Goal: Task Accomplishment & Management: Manage account settings

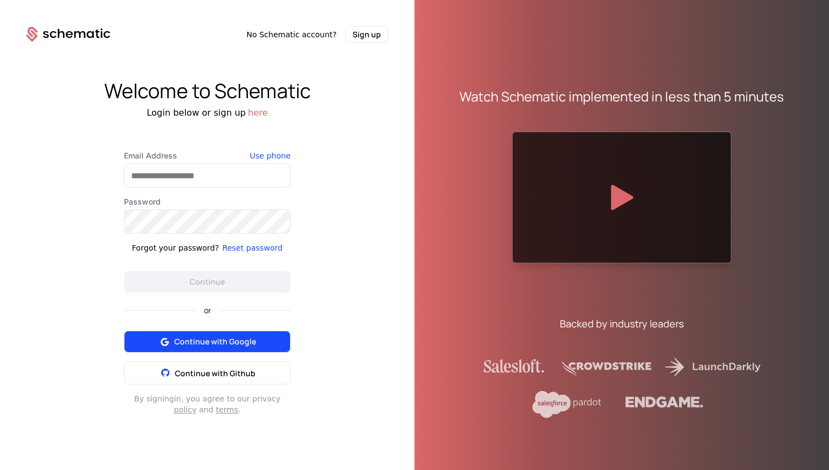
click at [236, 346] on span "Continue with Google" at bounding box center [215, 341] width 82 height 11
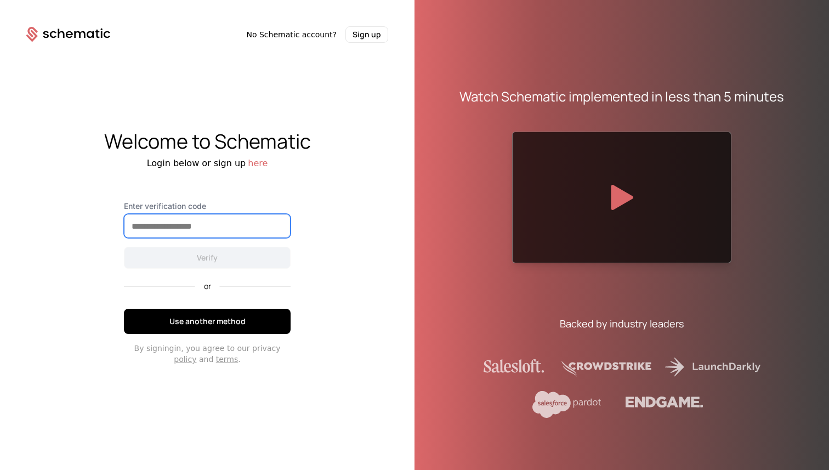
click at [225, 230] on input "Enter verification code" at bounding box center [208, 225] width 166 height 23
click at [166, 225] on input "Enter verification code" at bounding box center [208, 225] width 166 height 23
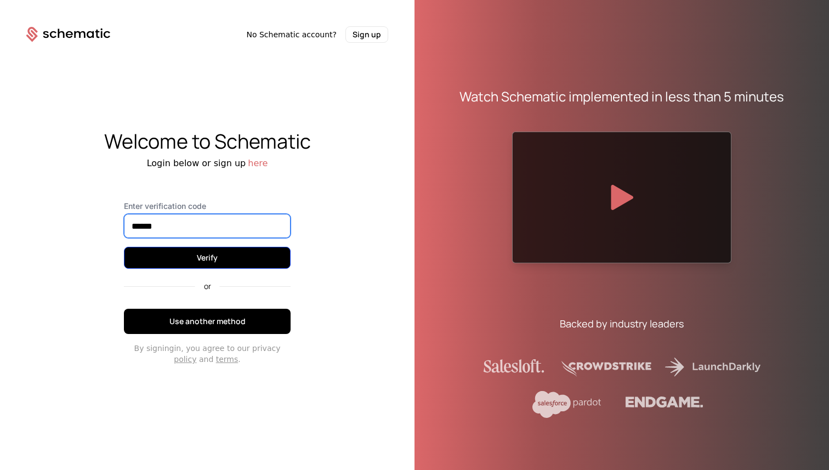
type input "******"
click at [214, 262] on button "Verify" at bounding box center [207, 258] width 167 height 22
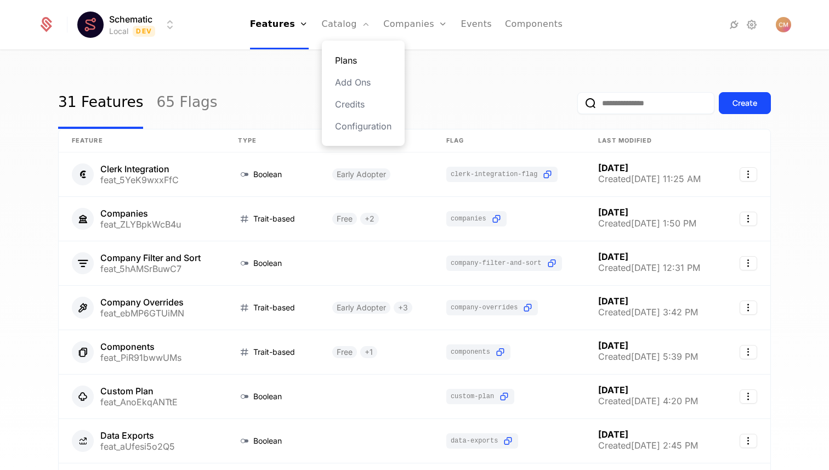
click at [353, 63] on link "Plans" at bounding box center [363, 60] width 57 height 13
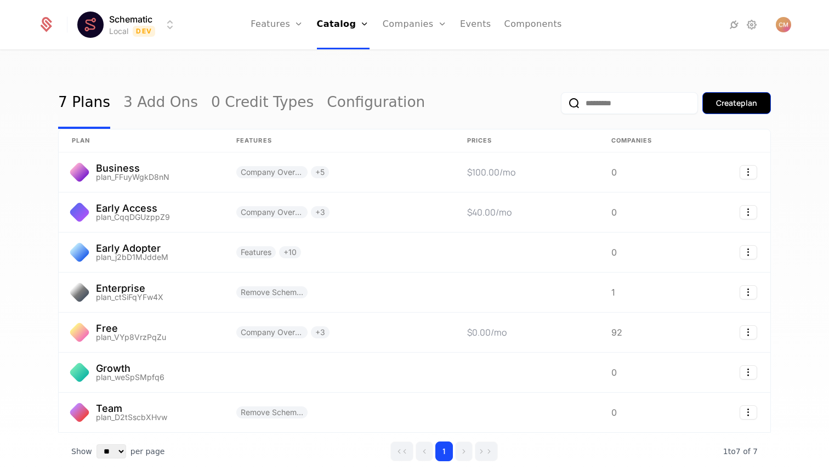
click at [735, 99] on div "Create plan" at bounding box center [736, 103] width 41 height 11
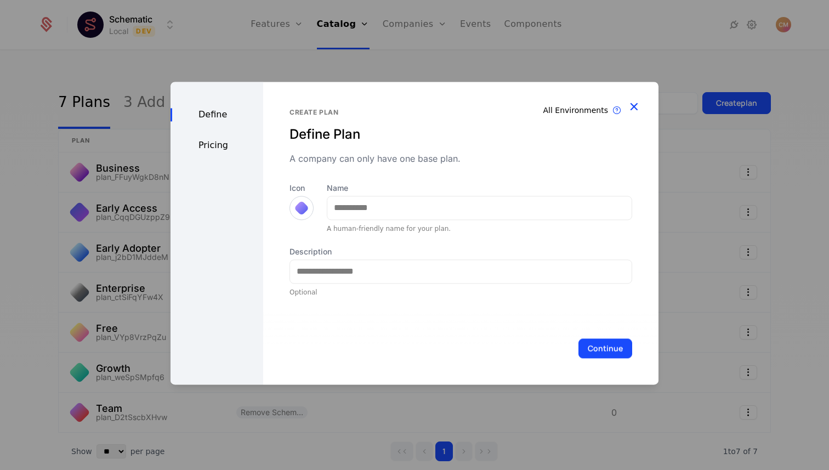
click at [640, 103] on icon "button" at bounding box center [634, 106] width 14 height 14
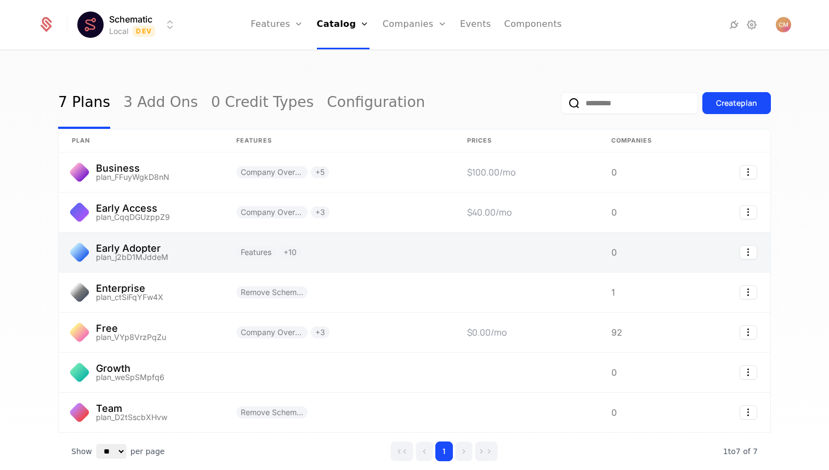
click at [165, 244] on link at bounding box center [141, 252] width 165 height 39
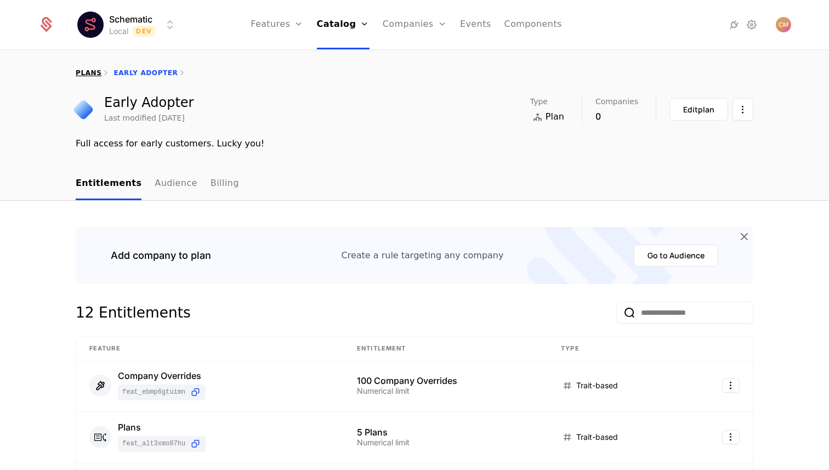
click at [87, 74] on link "plans" at bounding box center [89, 73] width 26 height 8
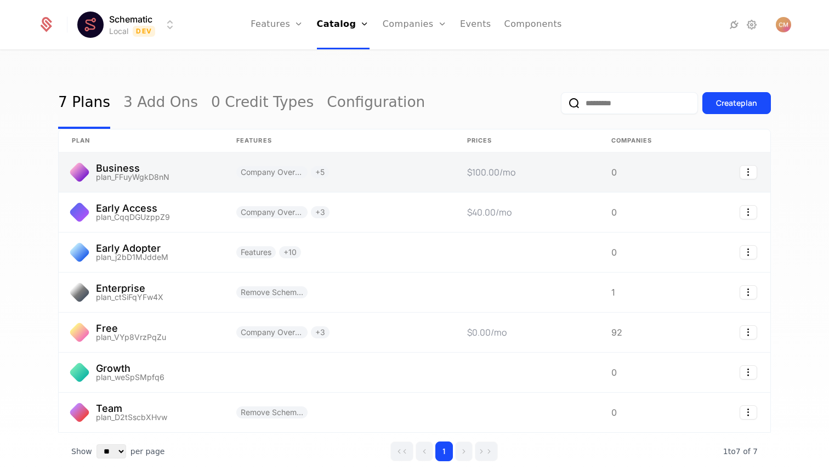
scroll to position [55, 0]
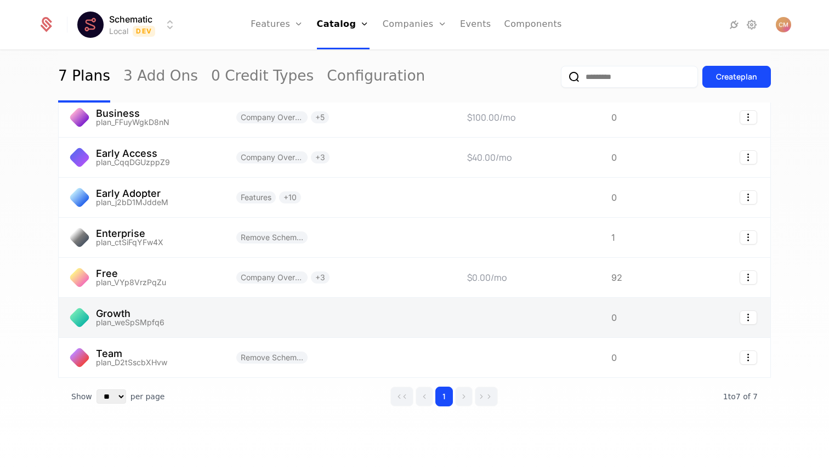
click at [135, 309] on link at bounding box center [141, 317] width 165 height 39
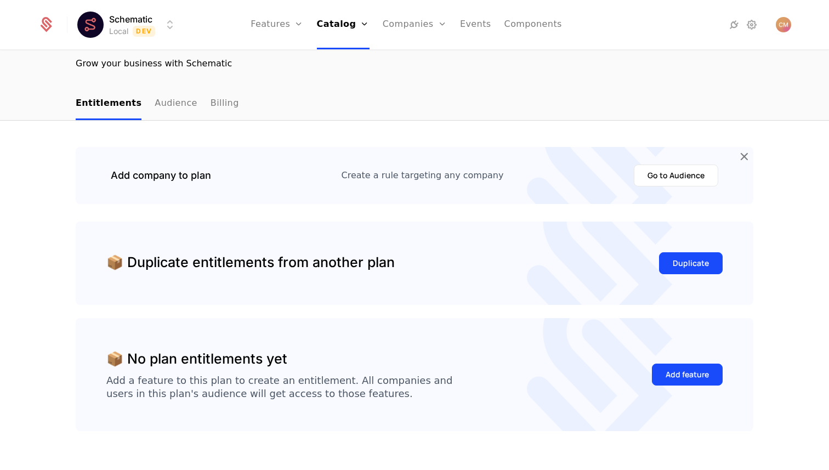
scroll to position [167, 0]
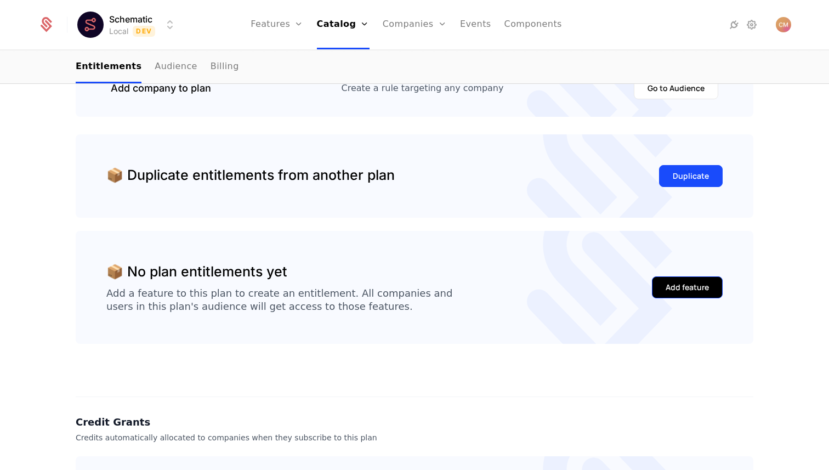
click at [674, 285] on div "Add feature" at bounding box center [687, 287] width 43 height 11
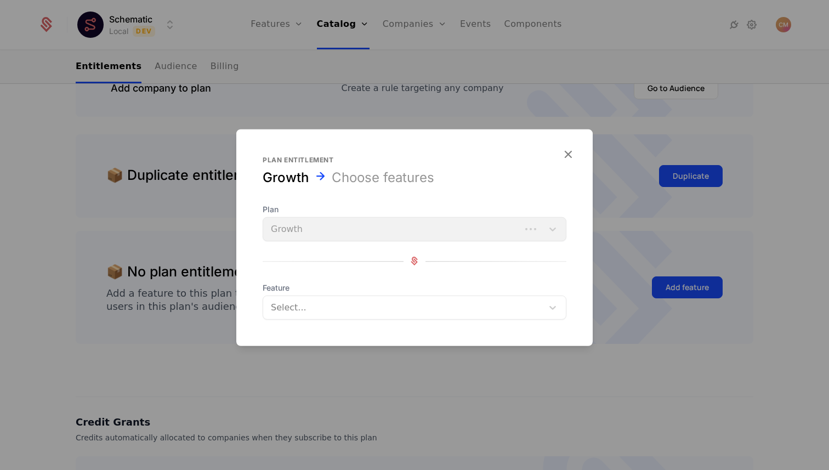
click at [426, 310] on div at bounding box center [404, 307] width 264 height 15
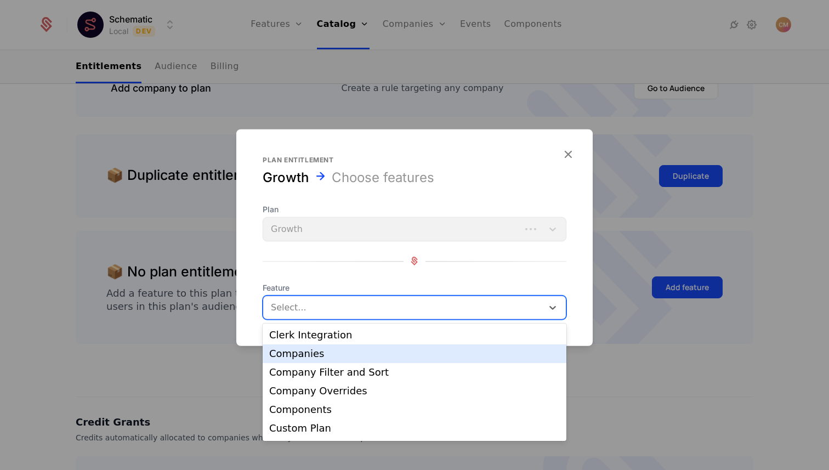
click at [379, 355] on div "Companies" at bounding box center [414, 354] width 291 height 10
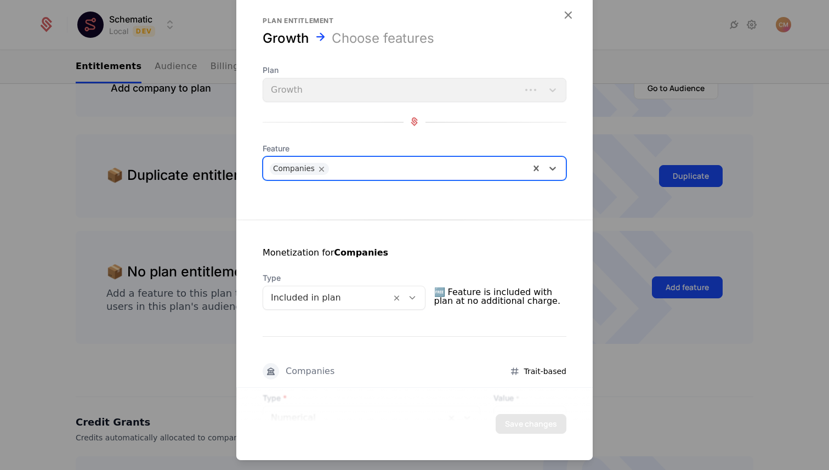
click at [383, 302] on div at bounding box center [327, 297] width 112 height 15
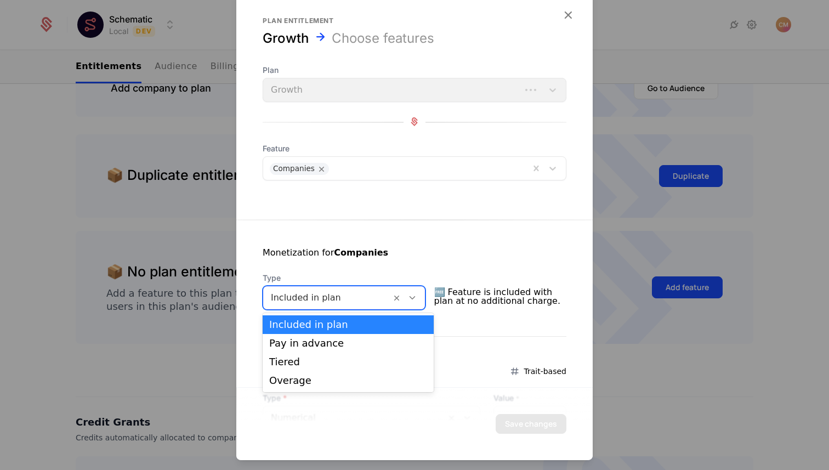
click at [383, 302] on div at bounding box center [327, 297] width 112 height 15
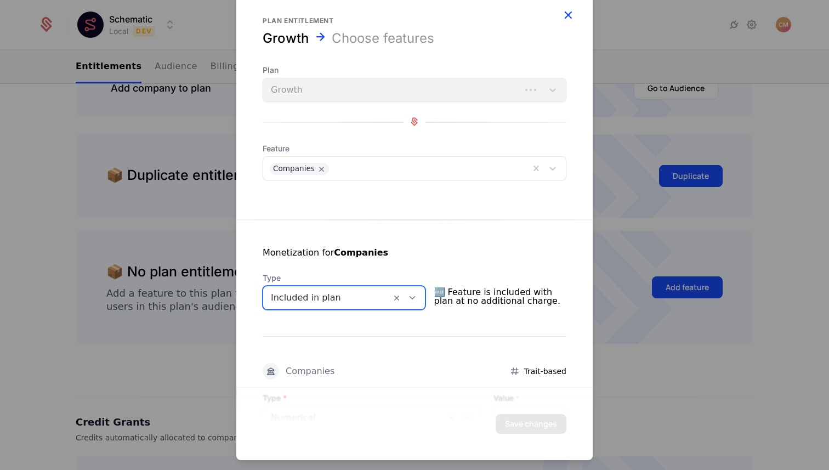
click at [566, 13] on icon "button" at bounding box center [568, 14] width 14 height 14
